Goal: Understand process/instructions

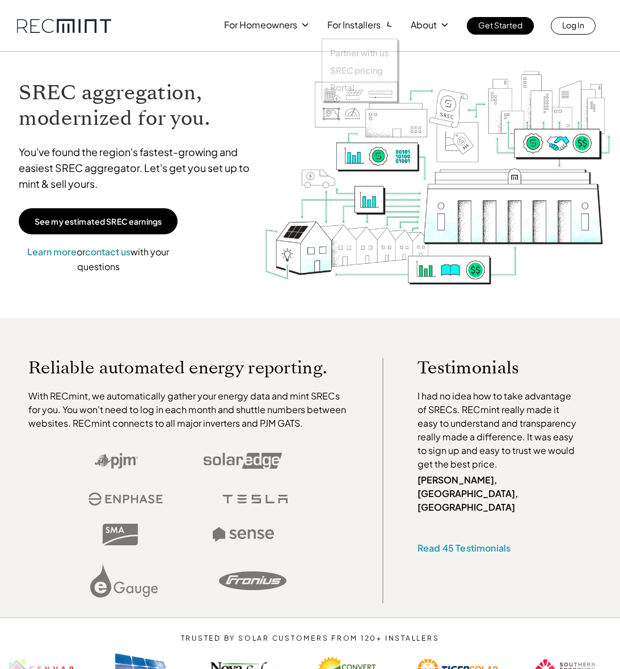
click at [258, 132] on div "SREC aggregation, modernized for you. You've found the region's fastest-growing…" at bounding box center [310, 185] width 620 height 267
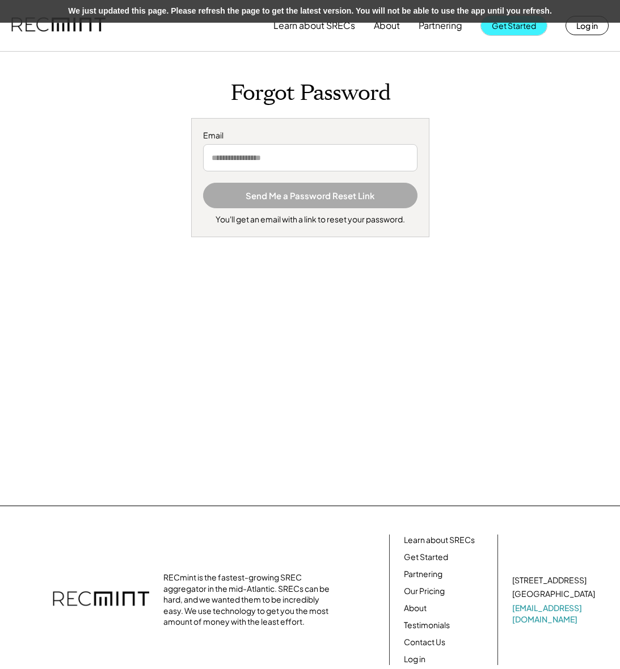
click at [526, 31] on button "Get Started" at bounding box center [514, 25] width 66 height 19
